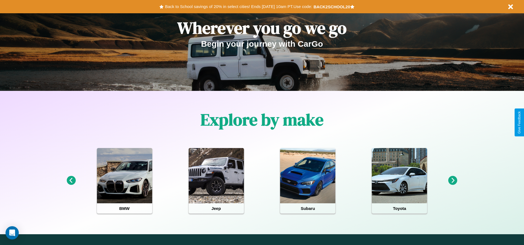
scroll to position [115, 0]
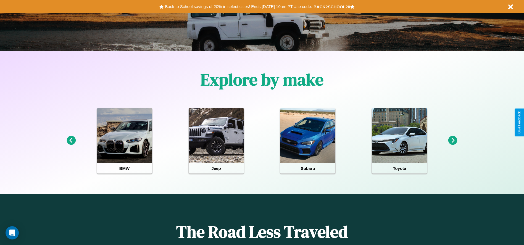
click at [453, 141] on icon at bounding box center [452, 140] width 9 height 9
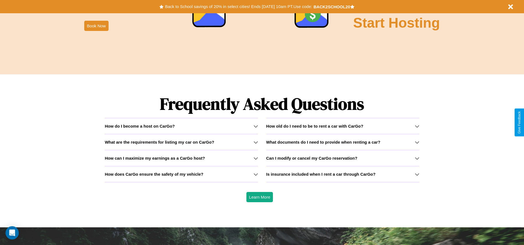
scroll to position [793, 0]
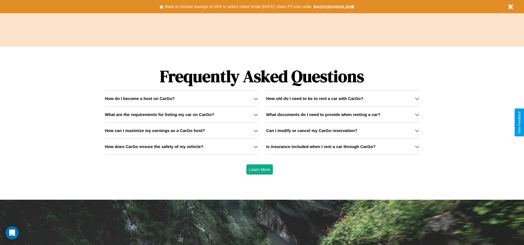
click at [417, 98] on icon at bounding box center [417, 98] width 4 height 4
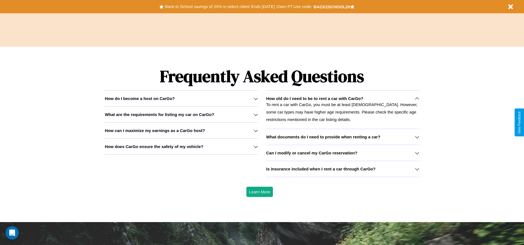
click at [256, 130] on icon at bounding box center [256, 130] width 4 height 4
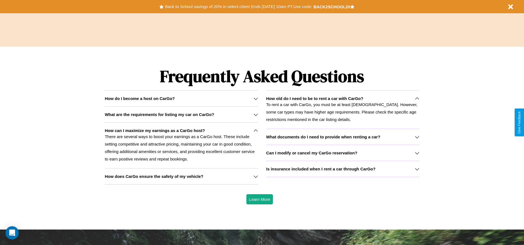
click at [343, 153] on h3 "Can I modify or cancel my CarGo reservation?" at bounding box center [311, 153] width 91 height 5
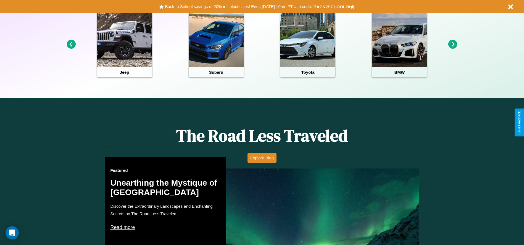
scroll to position [0, 0]
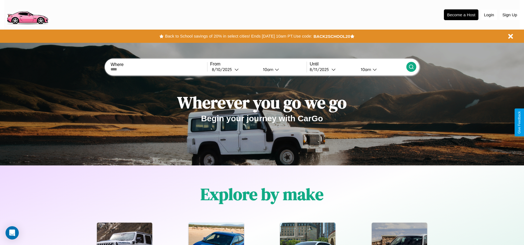
click at [159, 69] on input "text" at bounding box center [159, 69] width 96 height 4
type input "******"
click at [234, 69] on div "8 / 10 / 2025" at bounding box center [223, 69] width 23 height 5
select select "*"
select select "****"
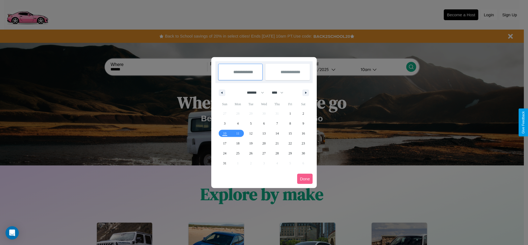
click at [253, 93] on select "******* ******** ***** ***** *** **** **** ****** ********* ******* ******** **…" at bounding box center [254, 92] width 23 height 9
select select "*"
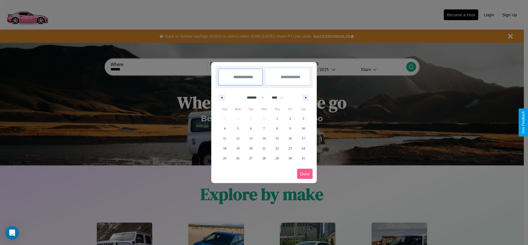
drag, startPoint x: 280, startPoint y: 98, endPoint x: 264, endPoint y: 111, distance: 20.8
click at [280, 98] on select "**** **** **** **** **** **** **** **** **** **** **** **** **** **** **** ****…" at bounding box center [277, 97] width 17 height 9
select select "****"
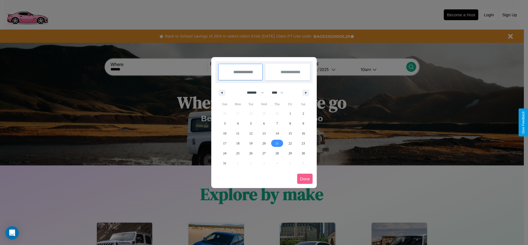
click at [277, 143] on span "21" at bounding box center [276, 143] width 3 height 10
type input "**********"
click at [238, 153] on span "25" at bounding box center [237, 153] width 3 height 10
type input "**********"
click at [305, 179] on button "Done" at bounding box center [304, 179] width 15 height 10
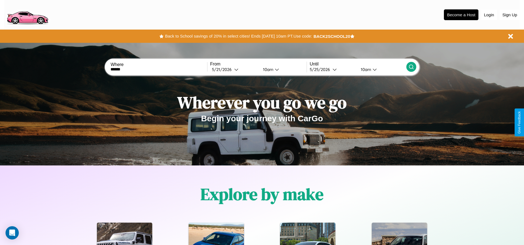
click at [365, 69] on div "10am" at bounding box center [365, 69] width 15 height 5
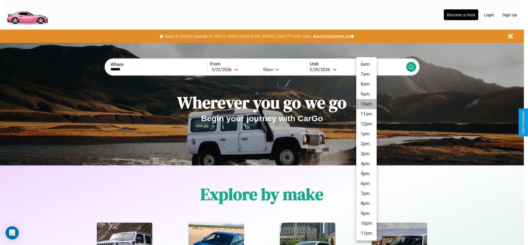
click at [366, 104] on li "10am" at bounding box center [366, 104] width 20 height 10
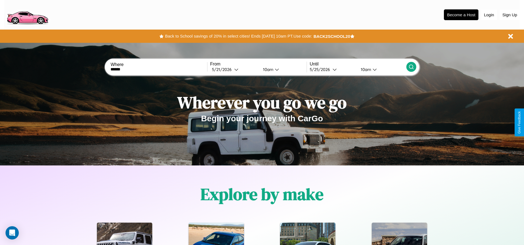
click at [411, 67] on icon at bounding box center [412, 67] width 6 height 6
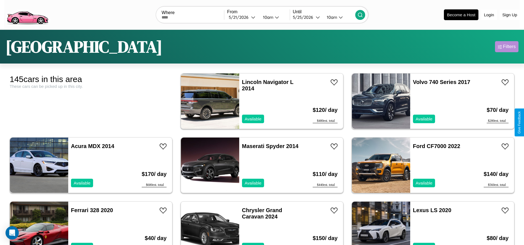
click at [507, 47] on div "Filters" at bounding box center [509, 47] width 13 height 6
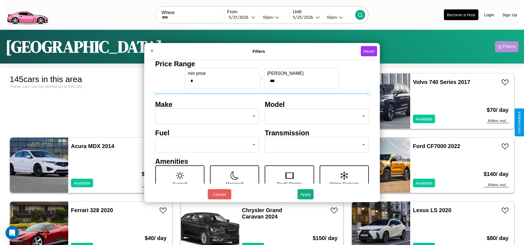
scroll to position [23, 0]
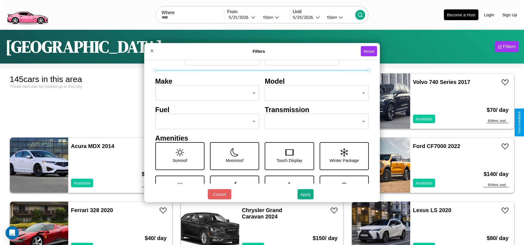
click at [206, 122] on body "CarGo Where From 5 / 21 / 2026 10am Until 5 / 25 / 2026 10am Become a Host Logi…" at bounding box center [262, 139] width 524 height 279
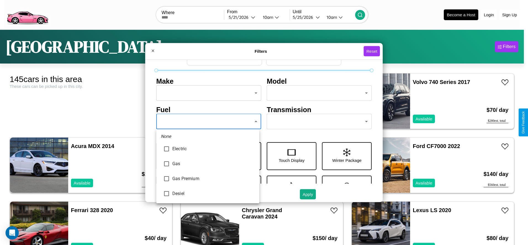
type input "***"
click at [208, 122] on div at bounding box center [264, 122] width 528 height 245
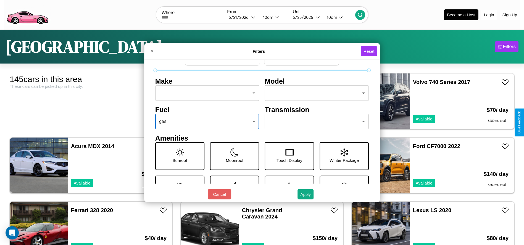
scroll to position [16, 0]
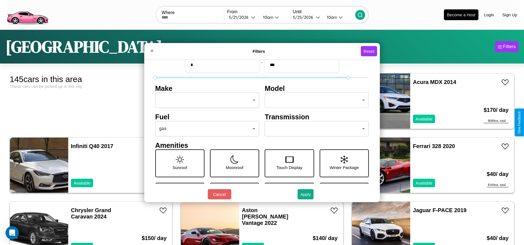
type input "***"
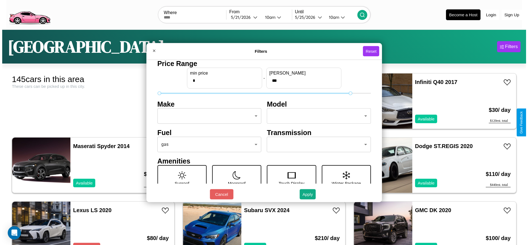
scroll to position [0, 0]
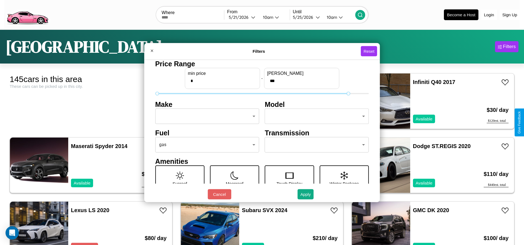
type input "*"
click at [206, 116] on body "CarGo Where From 5 / 21 / 2026 10am Until 5 / 25 / 2026 10am Become a Host Logi…" at bounding box center [262, 139] width 524 height 279
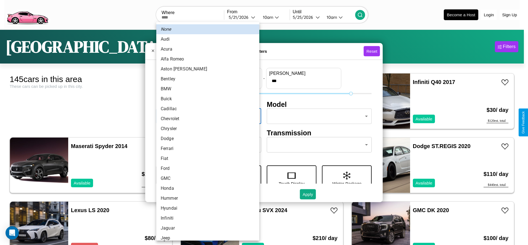
click at [206, 79] on li "Bentley" at bounding box center [207, 79] width 103 height 10
type input "*******"
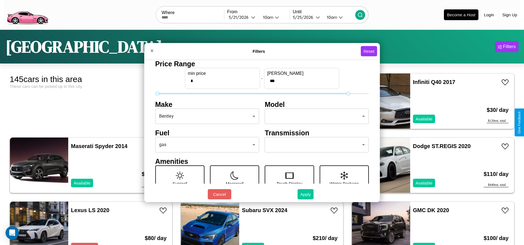
click at [306, 194] on button "Apply" at bounding box center [306, 194] width 16 height 10
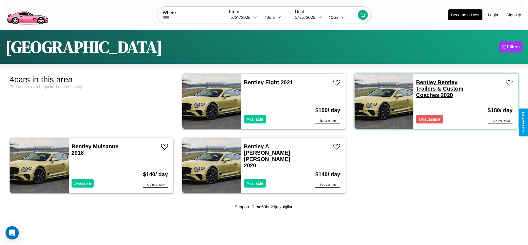
click at [423, 82] on link "Bentley Bentley Trailers & Custom Coaches 2020" at bounding box center [439, 88] width 47 height 19
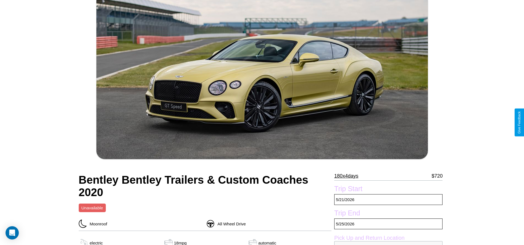
scroll to position [161, 0]
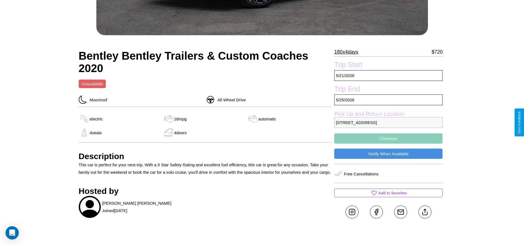
click at [388, 122] on p "[STREET_ADDRESS]" at bounding box center [388, 122] width 108 height 11
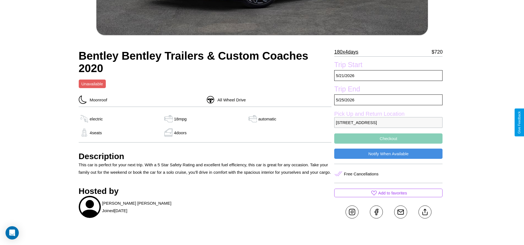
click at [388, 122] on p "[STREET_ADDRESS]" at bounding box center [388, 122] width 108 height 11
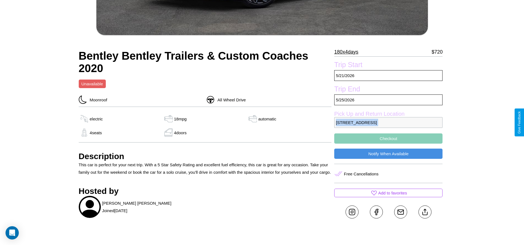
click at [388, 122] on p "[STREET_ADDRESS]" at bounding box center [388, 122] width 108 height 11
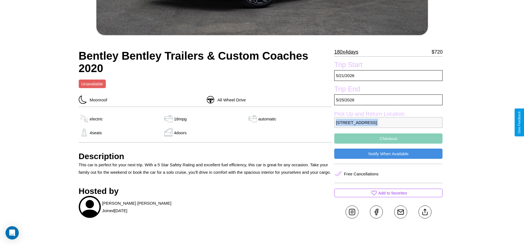
click at [388, 122] on p "[STREET_ADDRESS]" at bounding box center [388, 122] width 108 height 11
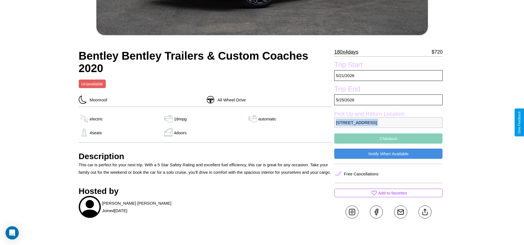
click at [388, 122] on p "[STREET_ADDRESS]" at bounding box center [388, 122] width 108 height 11
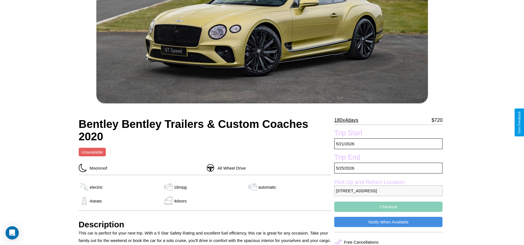
scroll to position [177, 0]
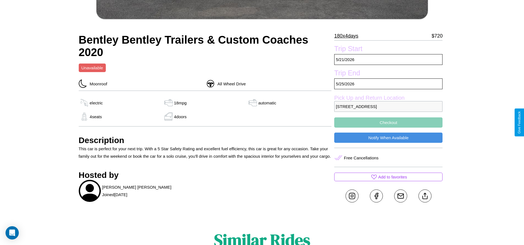
click at [388, 122] on button "Checkout" at bounding box center [388, 122] width 108 height 10
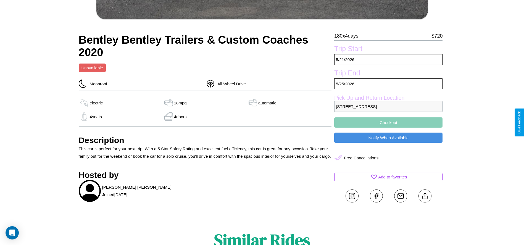
click at [388, 122] on button "Checkout" at bounding box center [388, 122] width 108 height 10
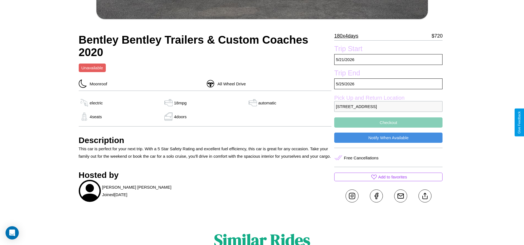
click at [388, 122] on button "Checkout" at bounding box center [388, 122] width 108 height 10
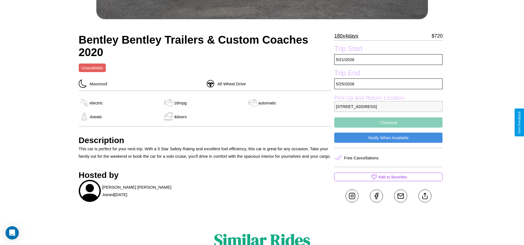
click at [388, 122] on button "Checkout" at bounding box center [388, 122] width 108 height 10
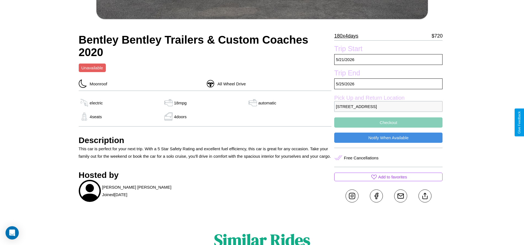
click at [388, 122] on button "Checkout" at bounding box center [388, 122] width 108 height 10
